Goal: Communication & Community: Participate in discussion

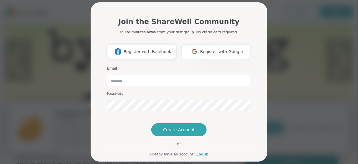
click at [214, 51] on span "Register with Google" at bounding box center [221, 52] width 43 height 6
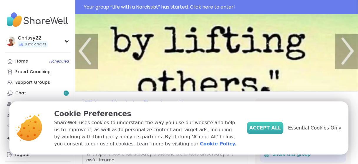
click at [281, 126] on span "Accept All" at bounding box center [266, 127] width 32 height 7
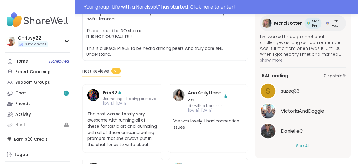
scroll to position [141, 0]
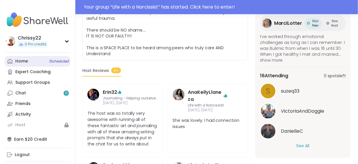
click at [35, 60] on link "Home 1 Scheduled" at bounding box center [38, 61] width 66 height 11
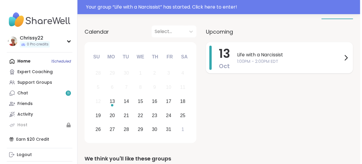
scroll to position [71, 0]
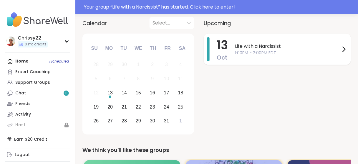
click at [291, 50] on span "1:00PM - 2:00PM EDT" at bounding box center [288, 53] width 106 height 6
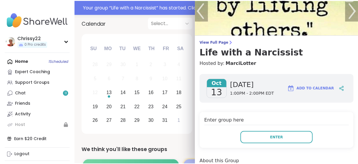
scroll to position [24, 0]
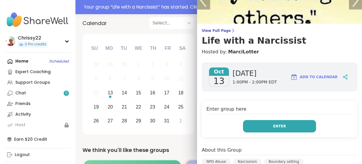
click at [266, 125] on button "Enter" at bounding box center [279, 126] width 73 height 12
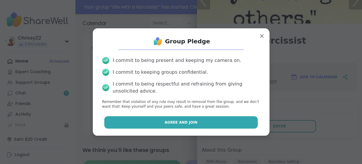
click at [232, 123] on button "Agree and Join" at bounding box center [181, 122] width 154 height 12
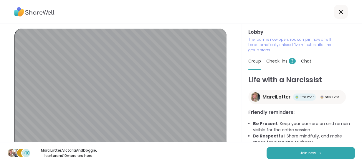
click at [280, 60] on span "Check-ins 3" at bounding box center [280, 61] width 29 height 6
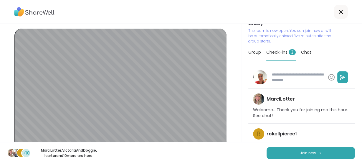
scroll to position [24, 0]
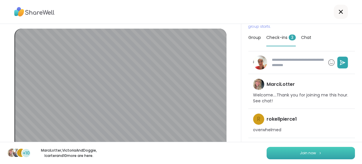
click at [307, 151] on span "Join now" at bounding box center [308, 152] width 16 height 5
type textarea "*"
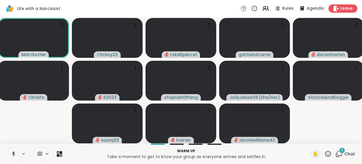
click at [337, 154] on icon at bounding box center [340, 153] width 6 height 5
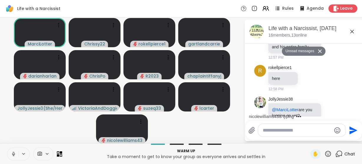
scroll to position [1, 0]
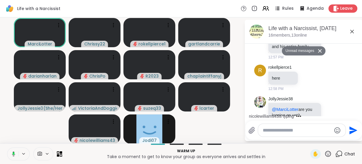
click at [288, 129] on textarea "Type your message" at bounding box center [297, 130] width 69 height 6
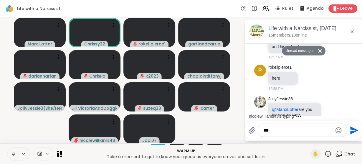
type textarea "****"
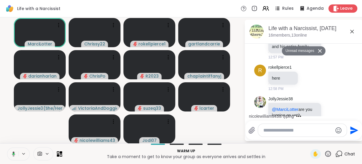
scroll to position [737, 0]
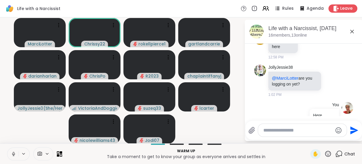
click at [338, 156] on icon at bounding box center [338, 153] width 7 height 7
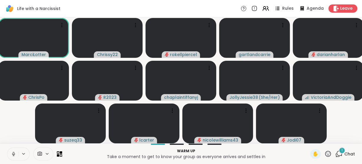
click at [22, 154] on icon at bounding box center [23, 153] width 5 height 5
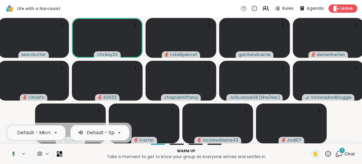
scroll to position [0, 52]
click at [51, 133] on div at bounding box center [56, 133] width 10 height 10
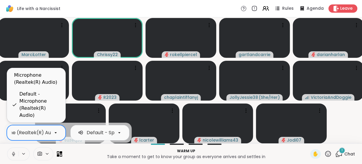
click at [33, 110] on div "Default - Microphone (Realtek(R) Audio)" at bounding box center [39, 104] width 41 height 28
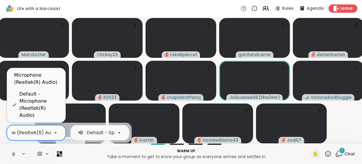
click at [53, 131] on icon at bounding box center [55, 132] width 5 height 5
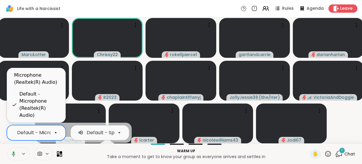
scroll to position [0, 84]
click at [85, 135] on div "Default - Speakers/Headphones (Realtek(R) Audio)" at bounding box center [59, 132] width 130 height 7
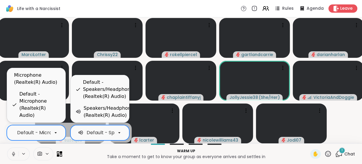
click at [22, 152] on icon at bounding box center [23, 153] width 5 height 5
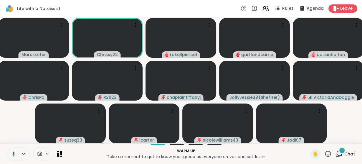
click at [22, 152] on icon at bounding box center [23, 153] width 5 height 5
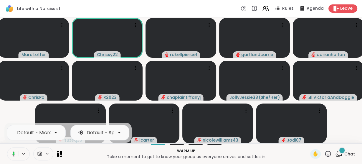
click at [335, 153] on icon at bounding box center [338, 153] width 7 height 7
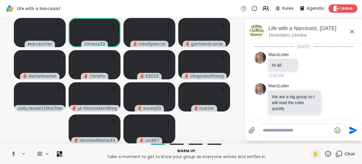
scroll to position [808, 0]
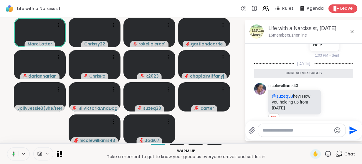
click at [282, 130] on textarea "Type your message" at bounding box center [297, 130] width 69 height 6
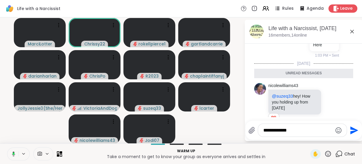
type textarea "**********"
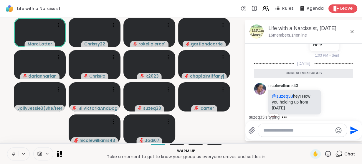
scroll to position [825, 0]
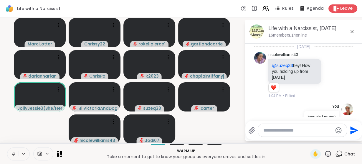
click at [20, 156] on button at bounding box center [24, 153] width 11 height 5
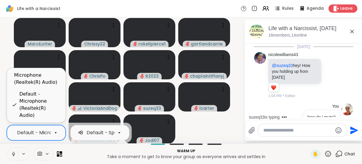
scroll to position [0, 52]
click at [58, 134] on icon at bounding box center [55, 132] width 5 height 5
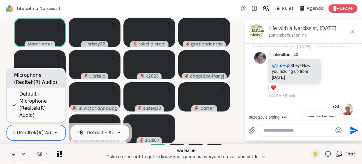
click at [42, 86] on div "Microphone (Realtek(R) Audio)" at bounding box center [37, 79] width 47 height 14
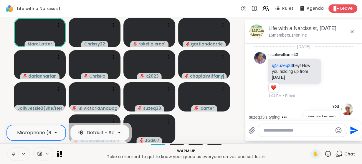
click at [56, 131] on icon at bounding box center [55, 132] width 5 height 5
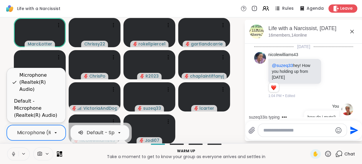
scroll to position [0, 30]
click at [36, 112] on div "Default - Microphone (Realtek(R) Audio)" at bounding box center [37, 108] width 47 height 21
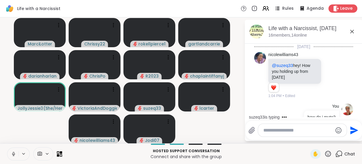
click at [215, 116] on video-player-container "MarciLotter Chrissy22 rokellpierce1 gartlandcarrie darianharlan ChrisPo R2023 c…" at bounding box center [122, 80] width 237 height 121
click at [352, 30] on icon at bounding box center [352, 31] width 7 height 7
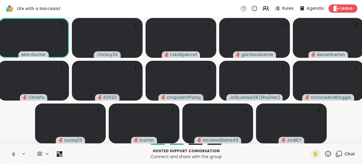
click at [60, 155] on icon at bounding box center [60, 154] width 6 height 6
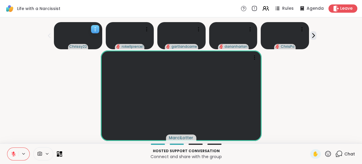
click at [94, 31] on icon at bounding box center [95, 29] width 6 height 6
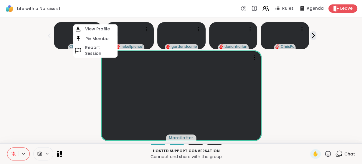
click at [336, 155] on icon at bounding box center [338, 153] width 7 height 7
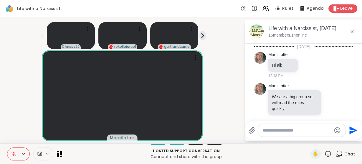
scroll to position [819, 0]
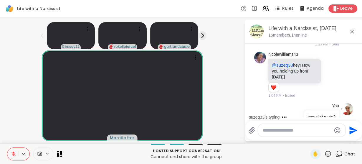
click at [276, 130] on textarea "Type your message" at bounding box center [297, 130] width 69 height 6
type textarea "*********"
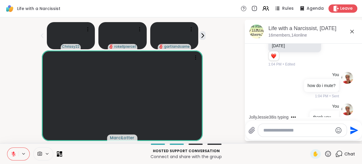
click at [349, 31] on icon at bounding box center [352, 31] width 7 height 7
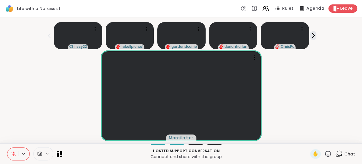
click at [308, 8] on span "Agenda" at bounding box center [316, 9] width 18 height 6
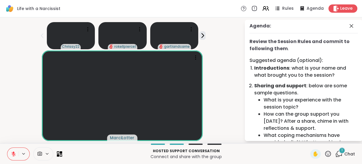
scroll to position [0, 0]
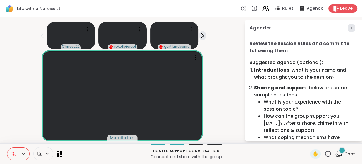
click at [348, 26] on icon at bounding box center [351, 27] width 7 height 7
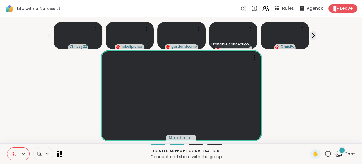
click at [282, 9] on span "Rules" at bounding box center [288, 9] width 12 height 6
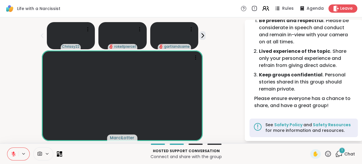
click at [264, 8] on icon at bounding box center [265, 8] width 7 height 7
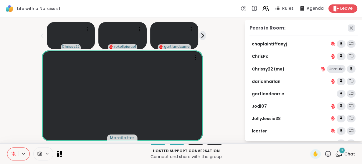
click at [348, 28] on icon at bounding box center [351, 27] width 7 height 7
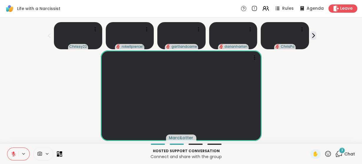
scroll to position [10, 0]
click at [58, 155] on icon at bounding box center [58, 155] width 3 height 3
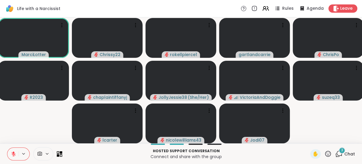
scroll to position [0, 0]
click at [136, 24] on icon at bounding box center [136, 25] width 6 height 6
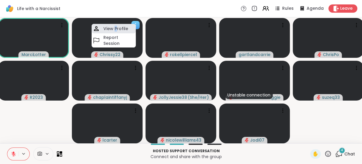
click at [116, 27] on h4 "View Profile" at bounding box center [115, 29] width 25 height 6
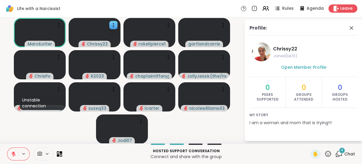
click at [350, 27] on icon at bounding box center [351, 27] width 7 height 7
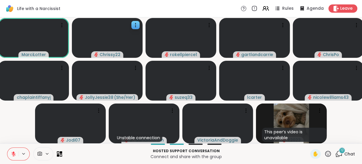
click at [339, 150] on div "12" at bounding box center [342, 150] width 6 height 6
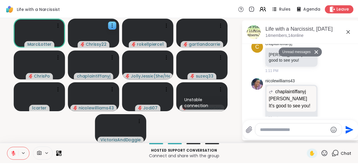
scroll to position [1548, 0]
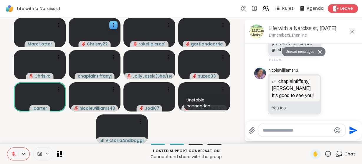
click at [333, 8] on icon at bounding box center [336, 8] width 6 height 6
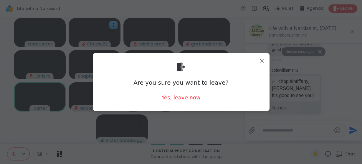
click at [177, 96] on div "Yes, leave now" at bounding box center [181, 97] width 39 height 7
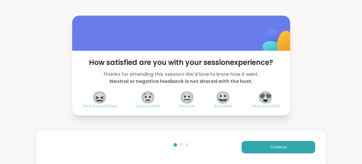
click at [221, 97] on span "😀" at bounding box center [223, 97] width 15 height 11
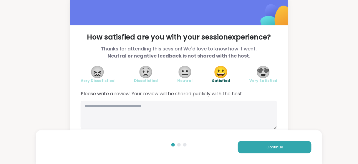
scroll to position [15, 0]
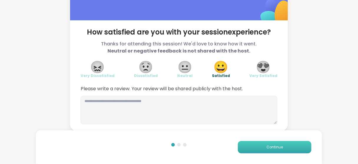
click at [255, 149] on button "Continue" at bounding box center [275, 147] width 74 height 12
